Goal: Task Accomplishment & Management: Complete application form

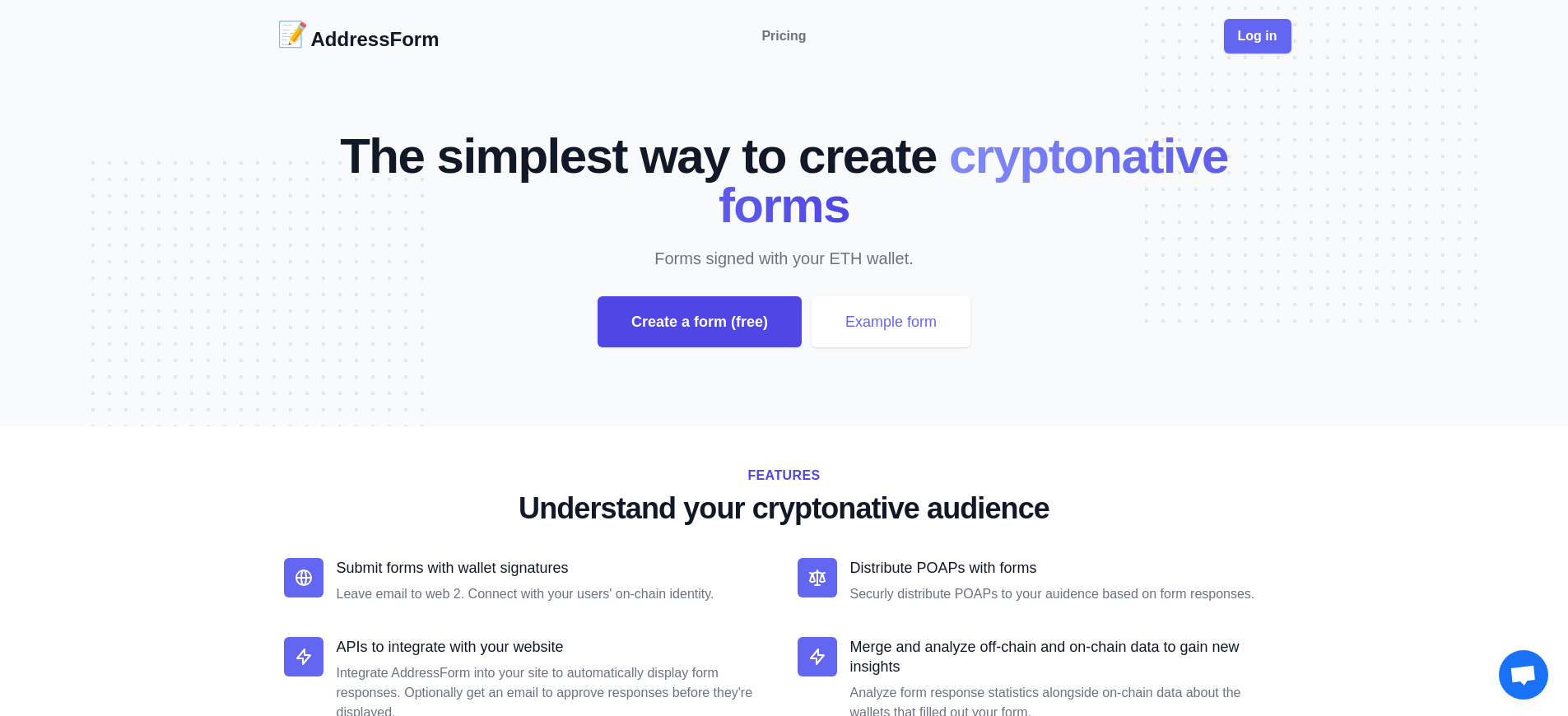
click at [699, 322] on div "Create a form (free)" at bounding box center [699, 322] width 204 height 51
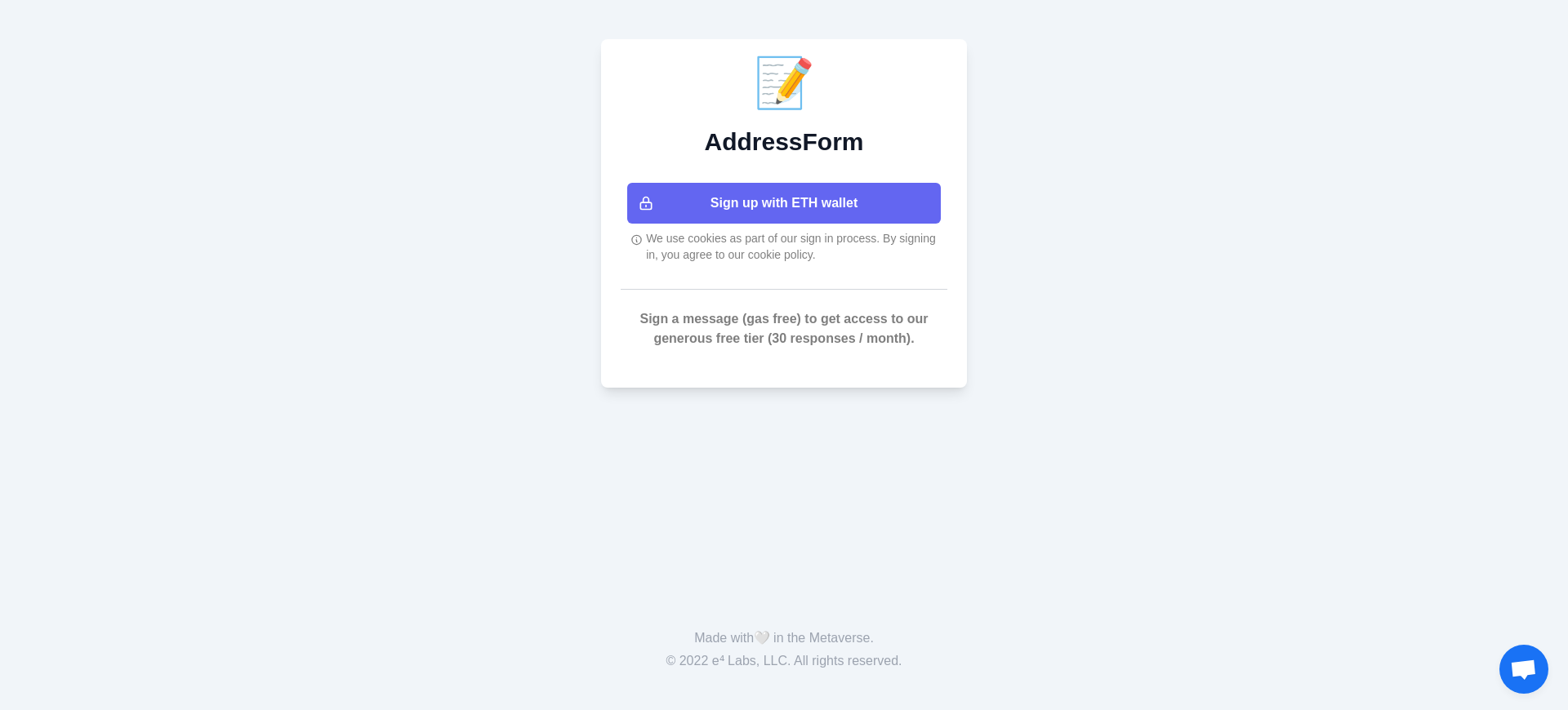
click at [784, 203] on button "Sign up with ETH wallet" at bounding box center [784, 203] width 313 height 41
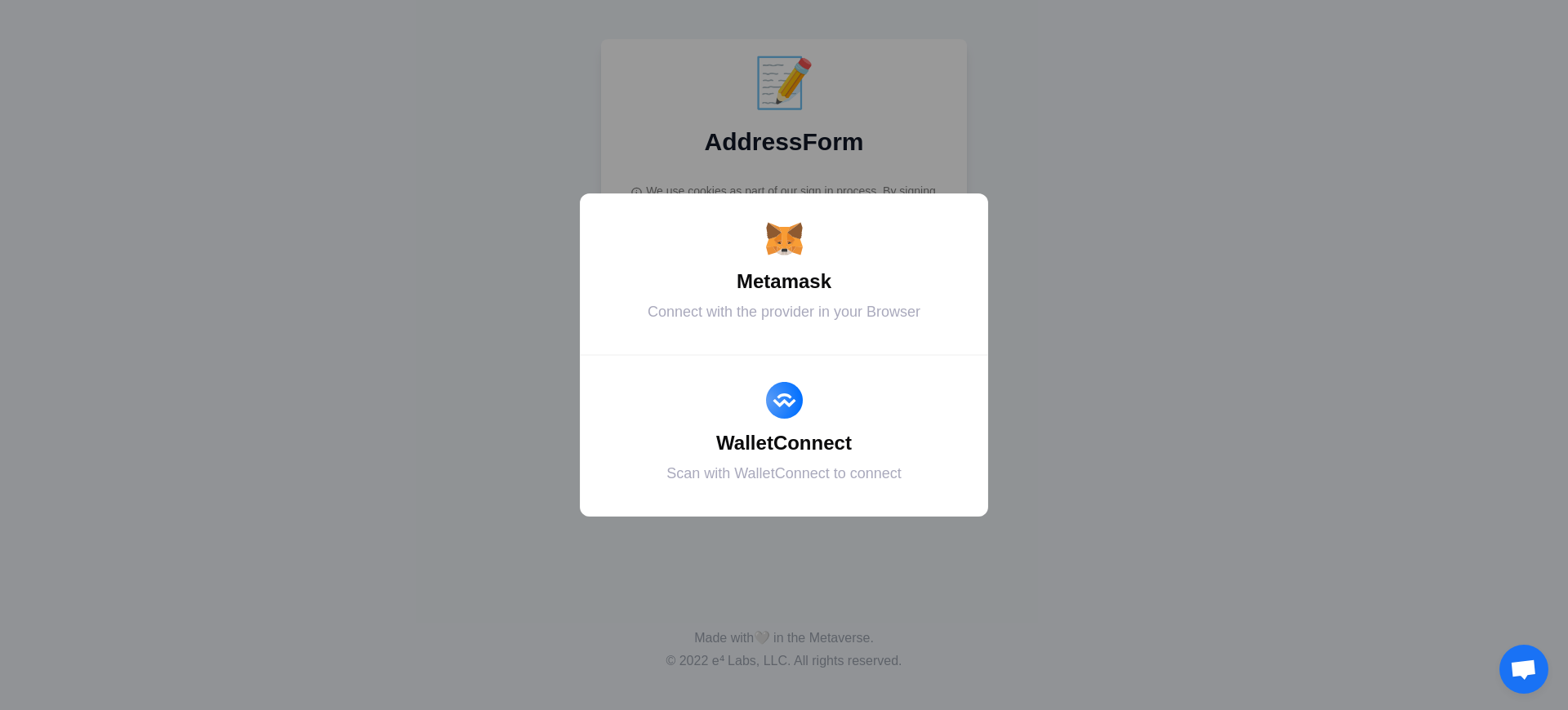
click at [784, 282] on div "Metamask" at bounding box center [784, 282] width 368 height 30
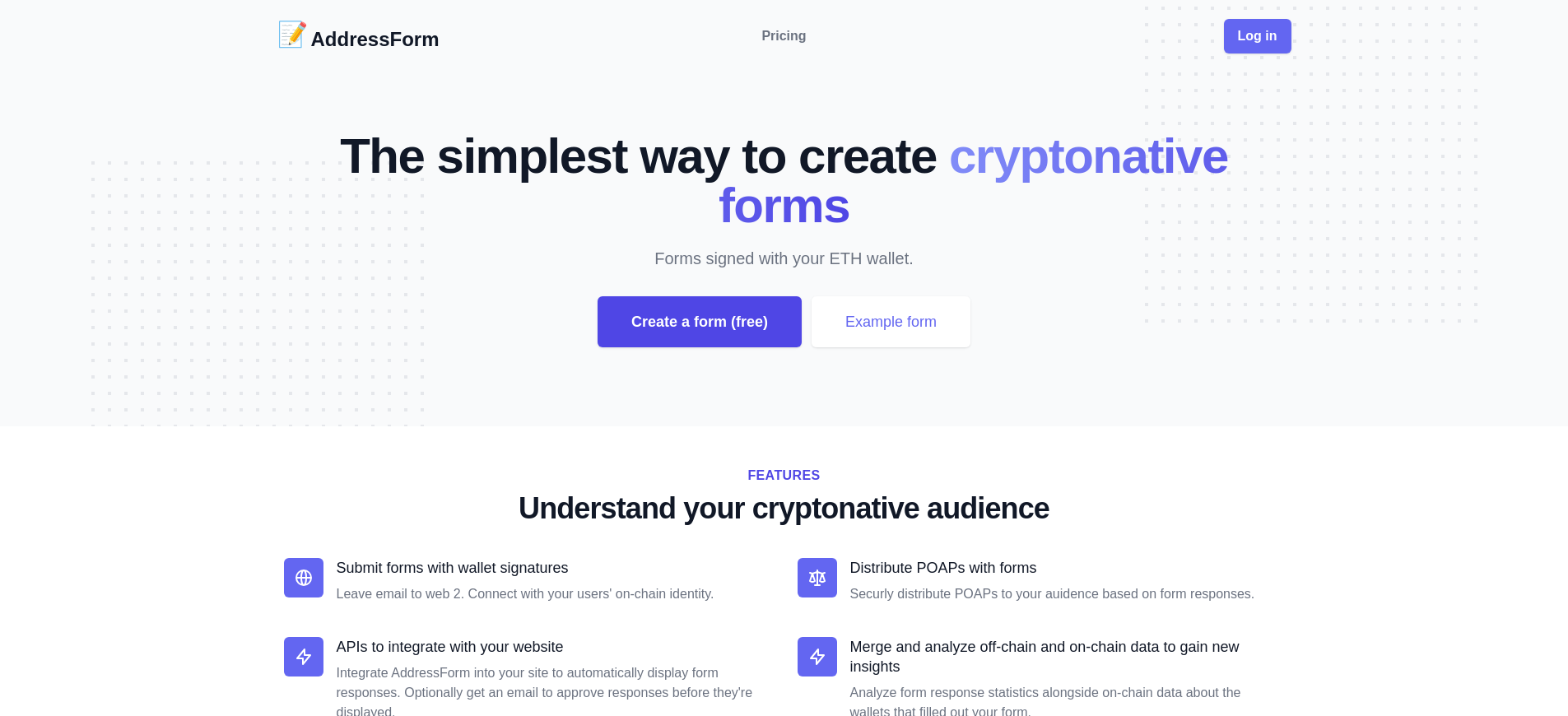
click at [699, 322] on div "Create a form (free)" at bounding box center [699, 322] width 204 height 51
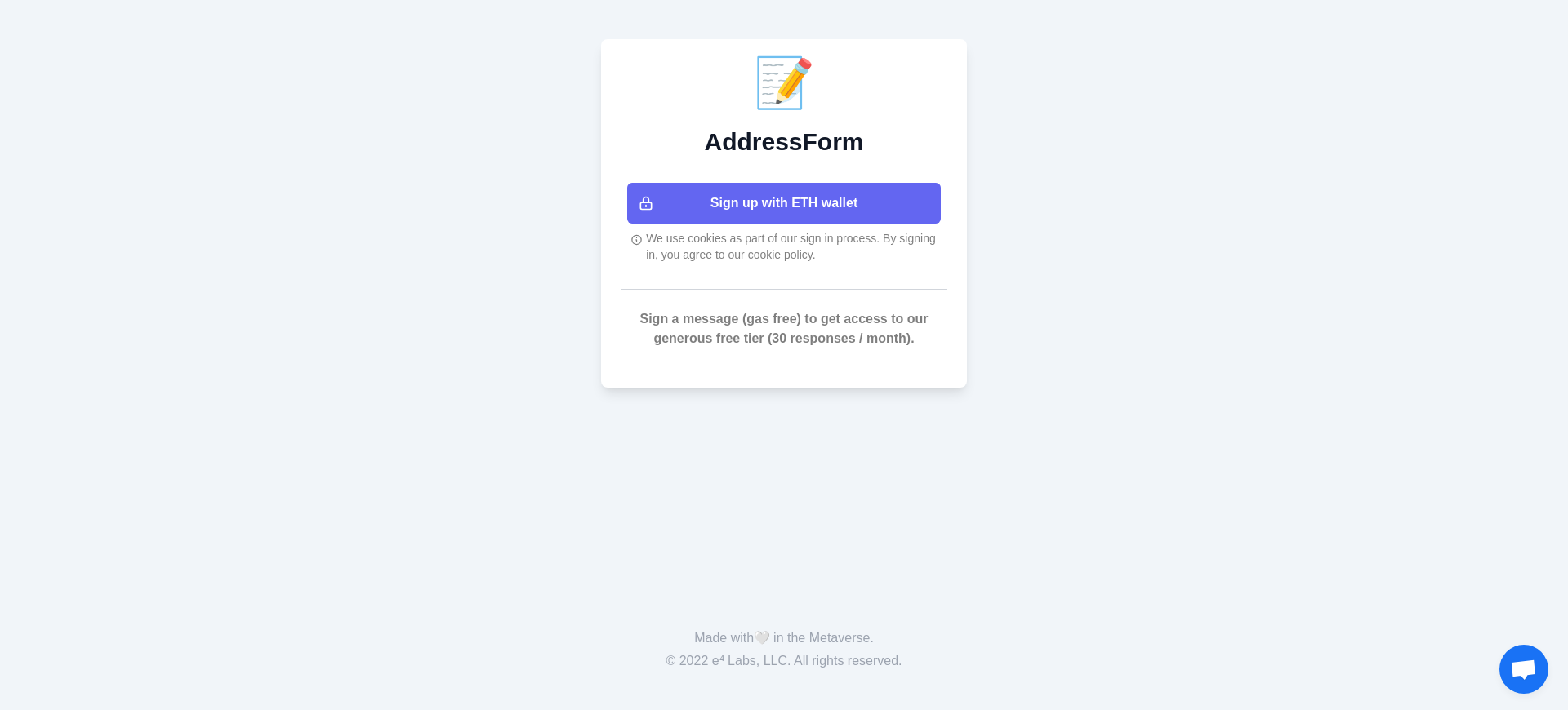
click at [784, 203] on button "Sign up with ETH wallet" at bounding box center [784, 203] width 313 height 41
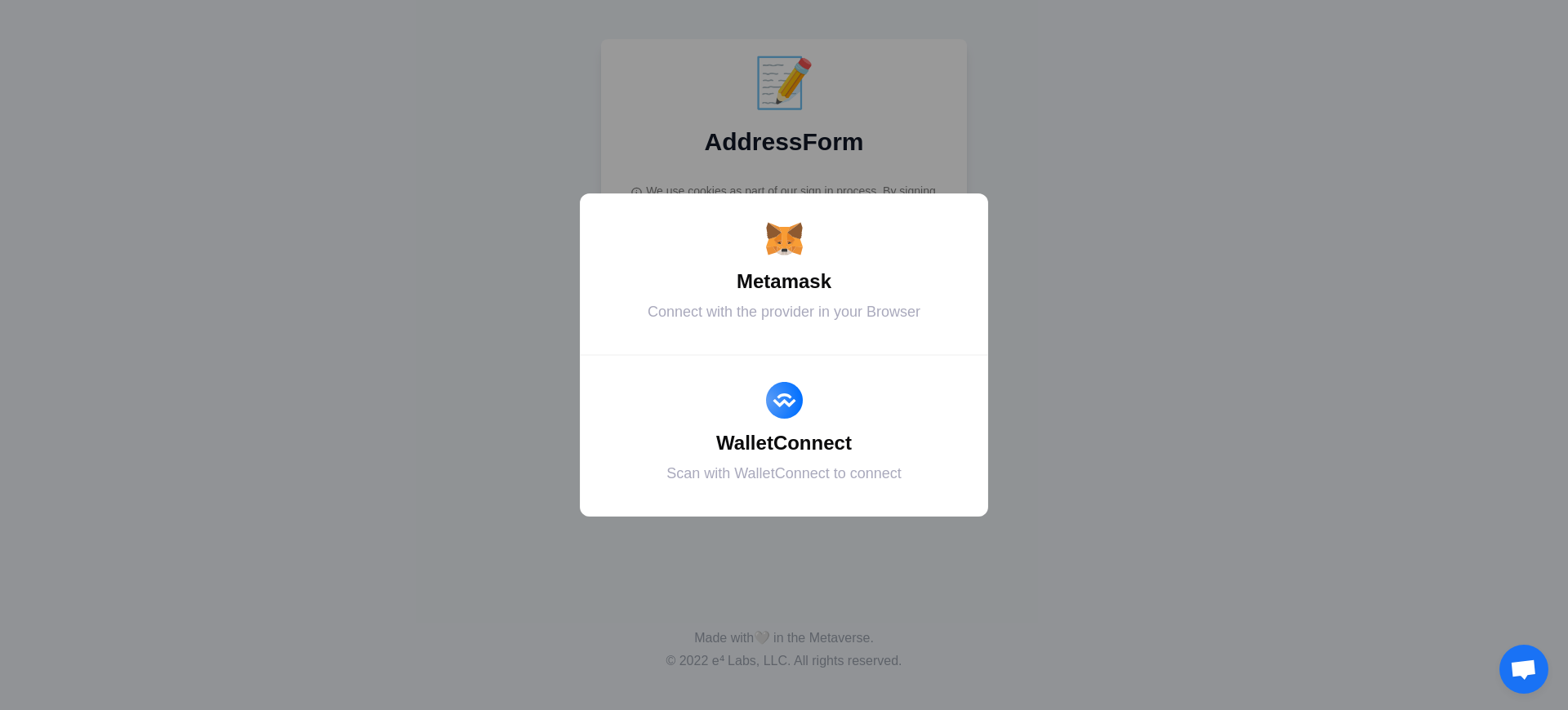
click at [784, 282] on div "Metamask" at bounding box center [784, 282] width 368 height 30
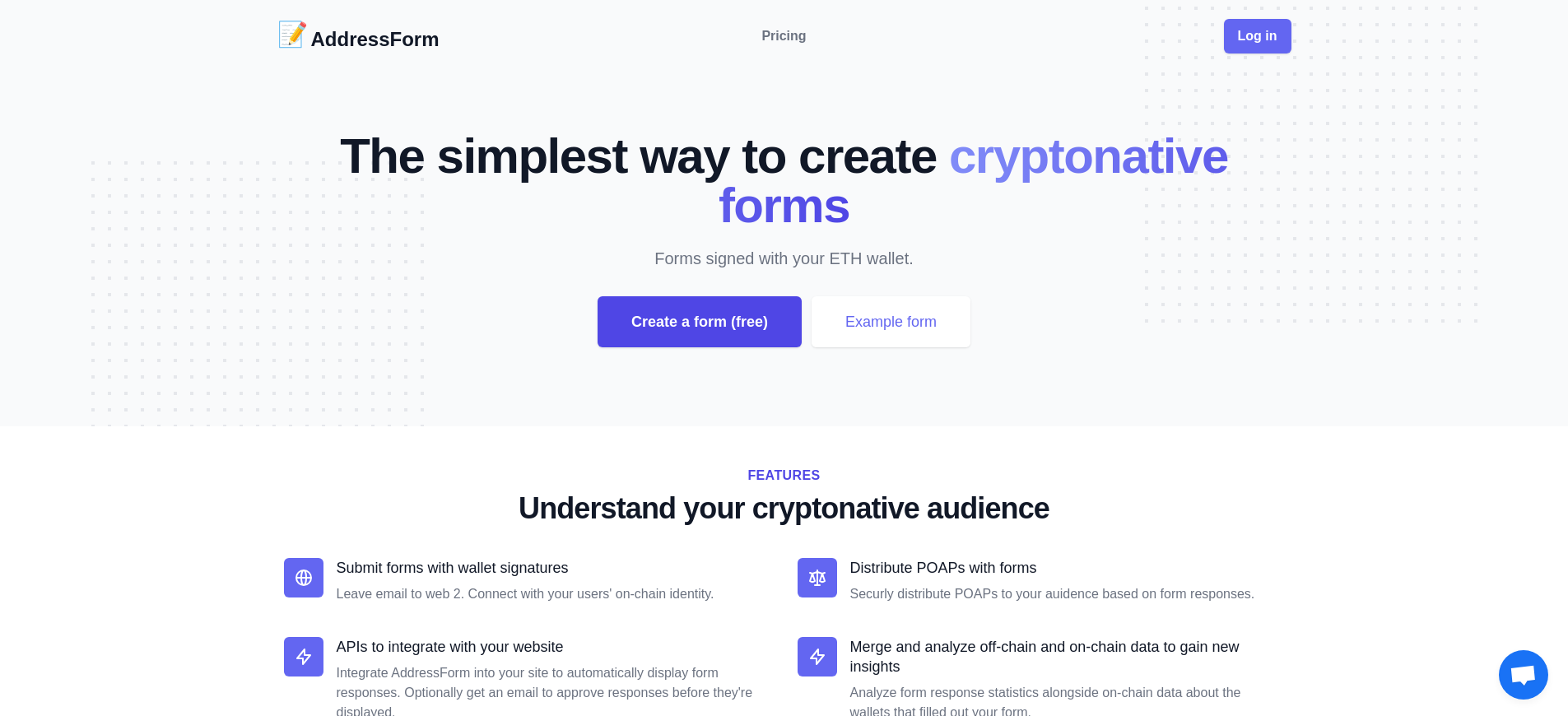
click at [699, 322] on div "Create a form (free)" at bounding box center [699, 322] width 204 height 51
